Goal: Task Accomplishment & Management: Use online tool/utility

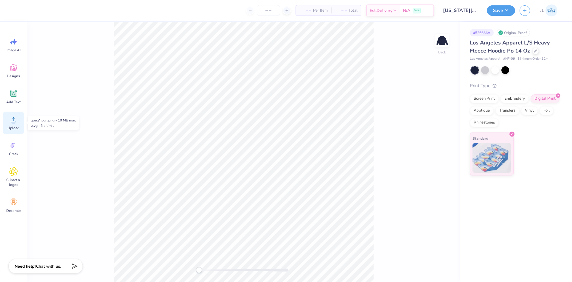
click at [10, 122] on icon at bounding box center [13, 119] width 9 height 9
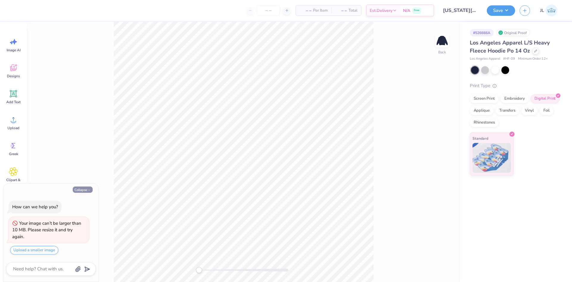
click at [81, 187] on button "Collapse" at bounding box center [83, 189] width 20 height 6
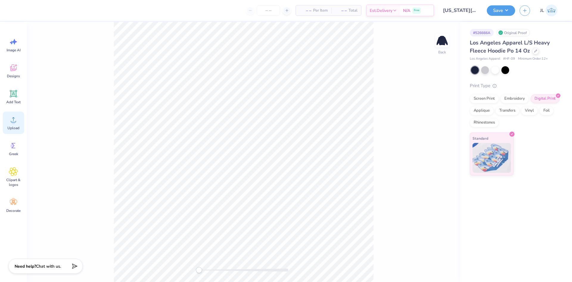
click at [13, 124] on div "Upload" at bounding box center [13, 122] width 21 height 22
click at [11, 119] on icon at bounding box center [13, 119] width 9 height 9
click at [8, 120] on div "Upload" at bounding box center [13, 122] width 21 height 22
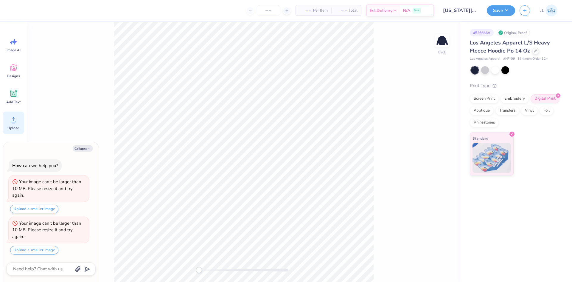
click at [13, 120] on icon at bounding box center [13, 119] width 9 height 9
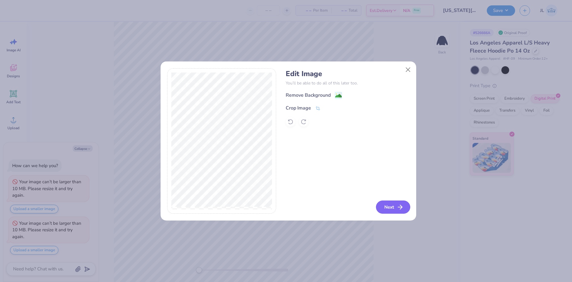
click at [391, 206] on button "Next" at bounding box center [393, 206] width 34 height 13
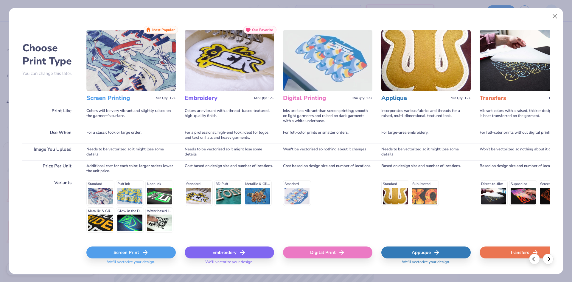
click at [327, 252] on div "Digital Print" at bounding box center [327, 252] width 89 height 12
type textarea "x"
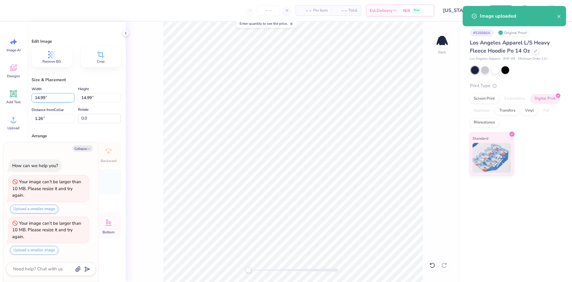
click at [39, 98] on input "14.99" at bounding box center [53, 97] width 43 height 9
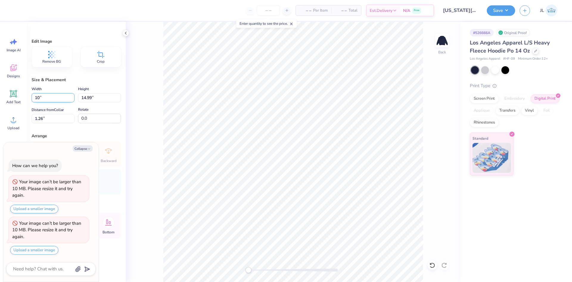
type input "10"
type textarea "x"
type input "10.00"
type input "3.75"
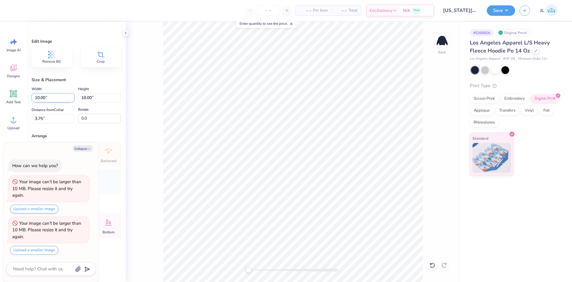
click at [38, 98] on input "10.00" at bounding box center [53, 97] width 43 height 9
type input "12"
type textarea "x"
type input "12.00"
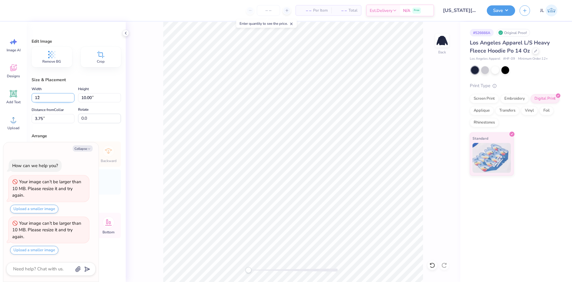
type input "12.00"
type input "2.75"
click at [38, 121] on input "2.75" at bounding box center [53, 118] width 43 height 9
type input "3"
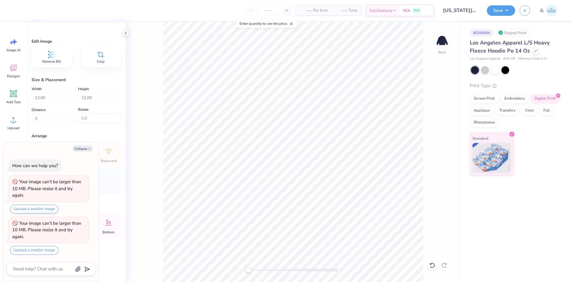
type textarea "x"
type input "3.00"
click at [86, 149] on button "Collapse" at bounding box center [83, 148] width 20 height 6
type textarea "x"
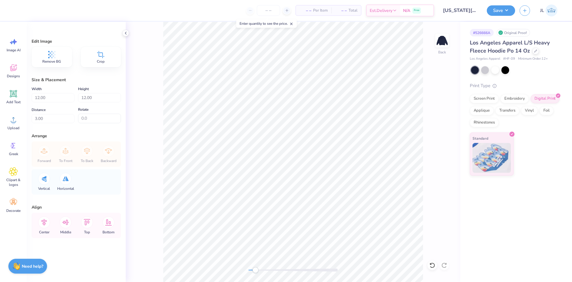
click at [224, 260] on div "Back" at bounding box center [293, 152] width 335 height 260
click at [508, 10] on button "Save" at bounding box center [501, 9] width 28 height 10
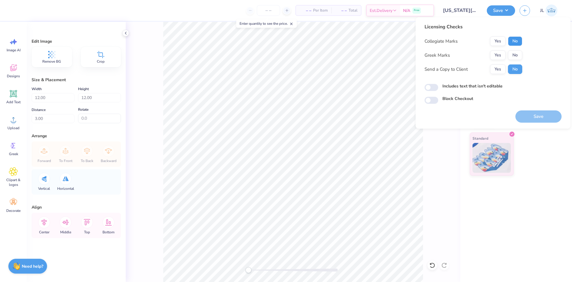
click at [512, 39] on button "No" at bounding box center [515, 41] width 14 height 10
click at [495, 52] on button "Yes" at bounding box center [497, 55] width 15 height 10
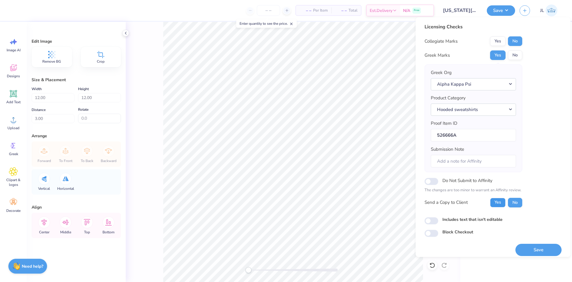
click at [499, 202] on button "Yes" at bounding box center [497, 203] width 15 height 10
click at [523, 246] on button "Save" at bounding box center [538, 249] width 46 height 12
